Goal: Transaction & Acquisition: Purchase product/service

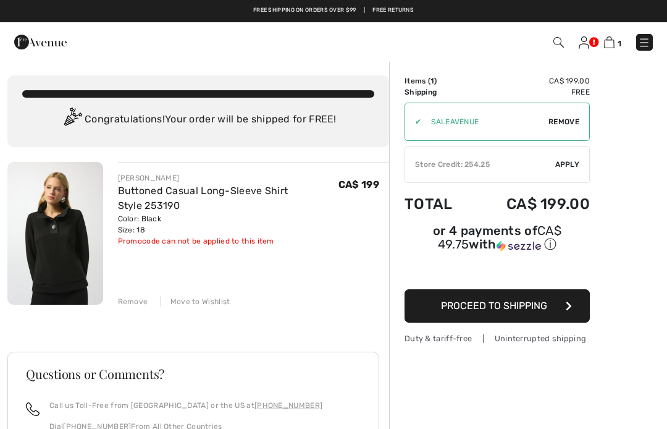
click at [548, 159] on div "Store Credit: 254.25" at bounding box center [480, 164] width 150 height 11
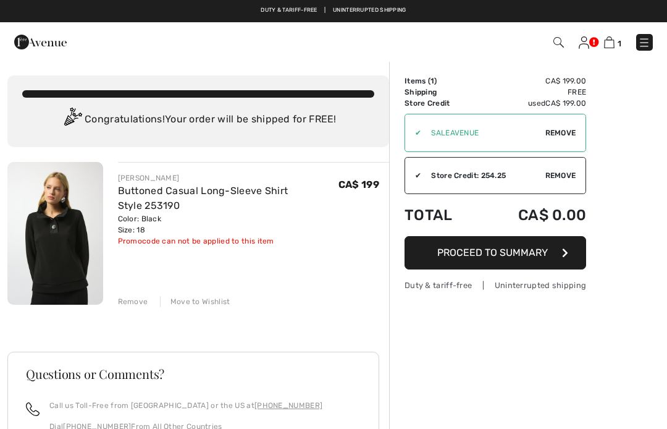
click at [528, 253] on span "Proceed to Summary" at bounding box center [492, 252] width 111 height 12
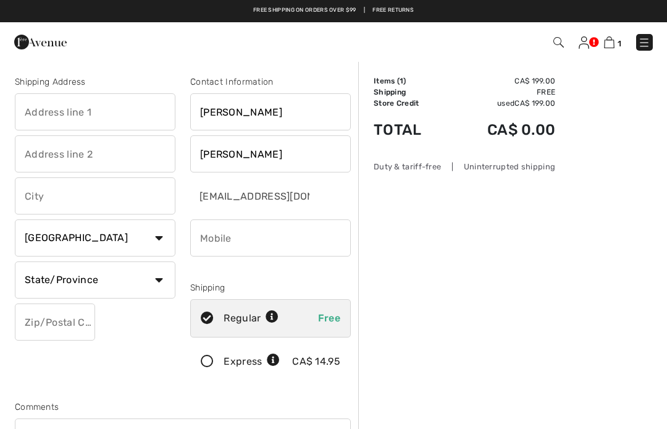
click at [124, 117] on input "text" at bounding box center [95, 111] width 161 height 37
select select "ON"
type input "[STREET_ADDRESS][PERSON_NAME]"
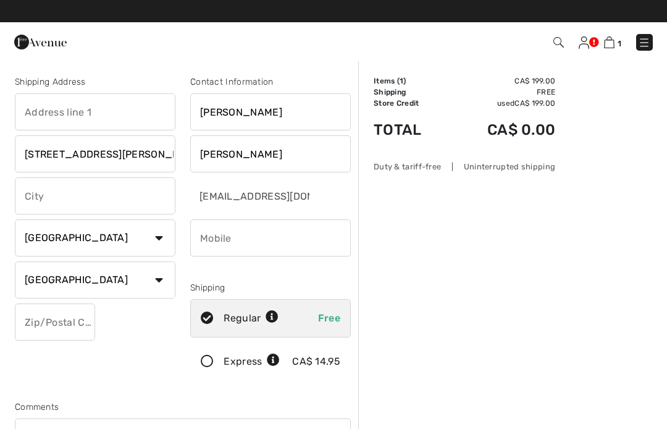
type input "[STREET_ADDRESS][PERSON_NAME]"
type input "Welland"
type input "L3C 6C8"
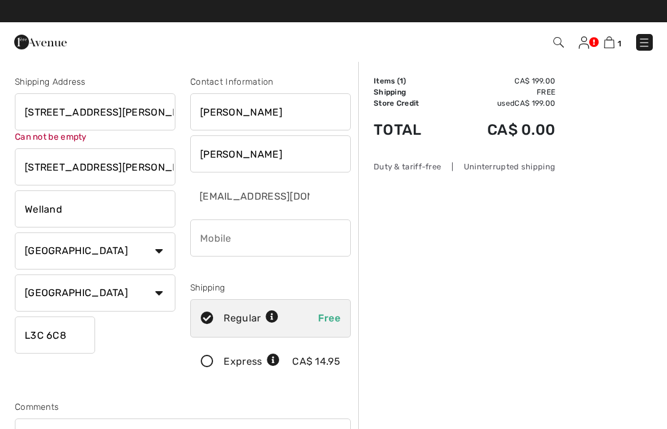
click at [124, 169] on input "[STREET_ADDRESS][PERSON_NAME]" at bounding box center [95, 166] width 161 height 37
type input "4"
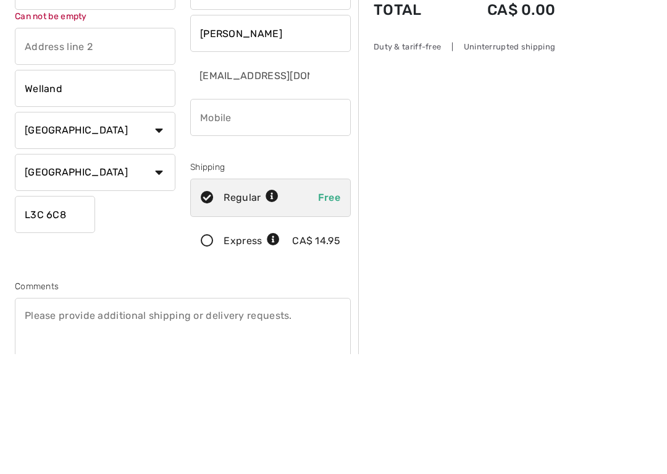
click at [305, 219] on input "phone" at bounding box center [270, 237] width 161 height 37
type input "9053519013"
click at [430, 179] on div "Order Summary Details Items ( 1 ) CA$ 199.00 Promo code CA$ 0.00 Shipping Free …" at bounding box center [512, 468] width 309 height 814
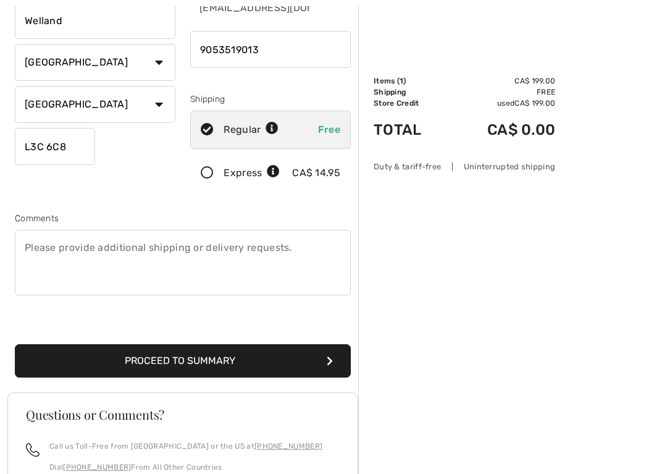
scroll to position [192, 0]
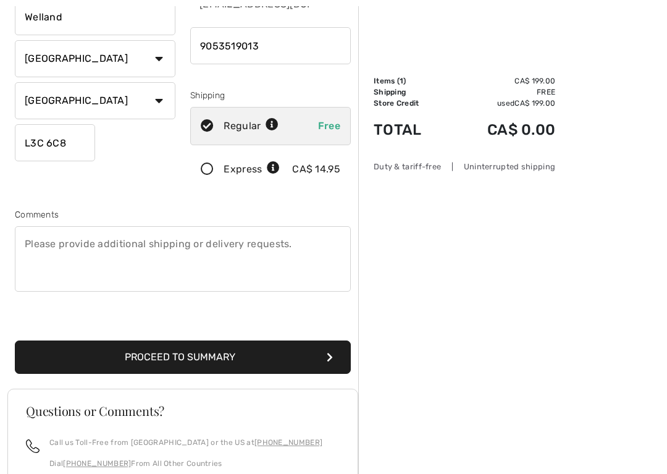
click at [281, 357] on button "Proceed to Summary" at bounding box center [183, 356] width 336 height 33
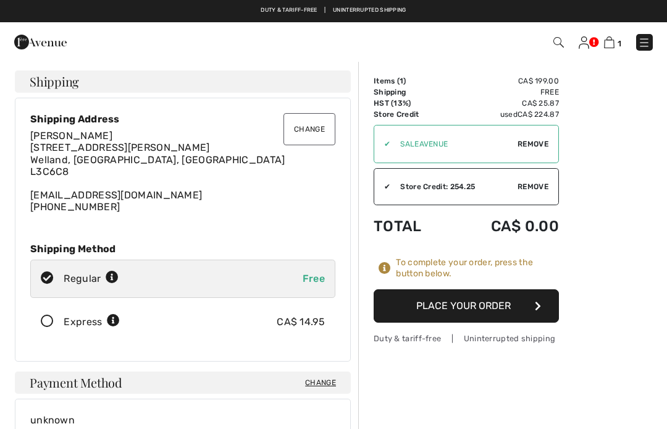
click at [494, 306] on button "Place Your Order" at bounding box center [466, 305] width 185 height 33
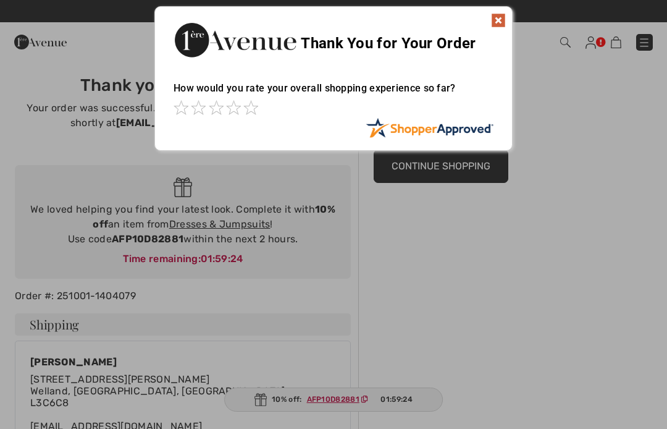
click at [495, 23] on img at bounding box center [498, 20] width 15 height 15
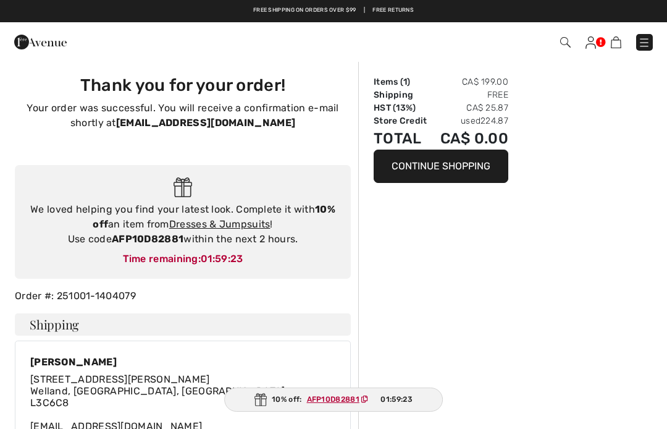
click at [593, 47] on img at bounding box center [591, 42] width 11 height 12
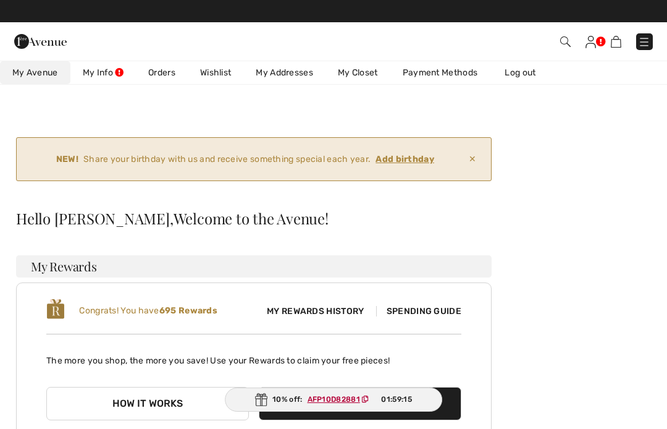
click at [531, 70] on link "Log out" at bounding box center [526, 72] width 68 height 23
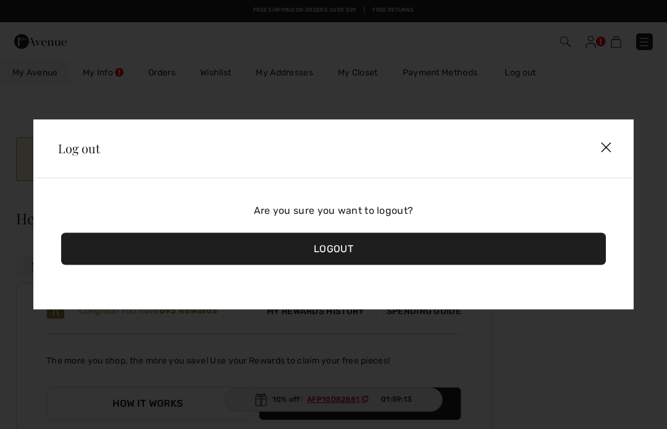
click at [448, 244] on div "Logout" at bounding box center [333, 249] width 545 height 32
